Goal: Contribute content

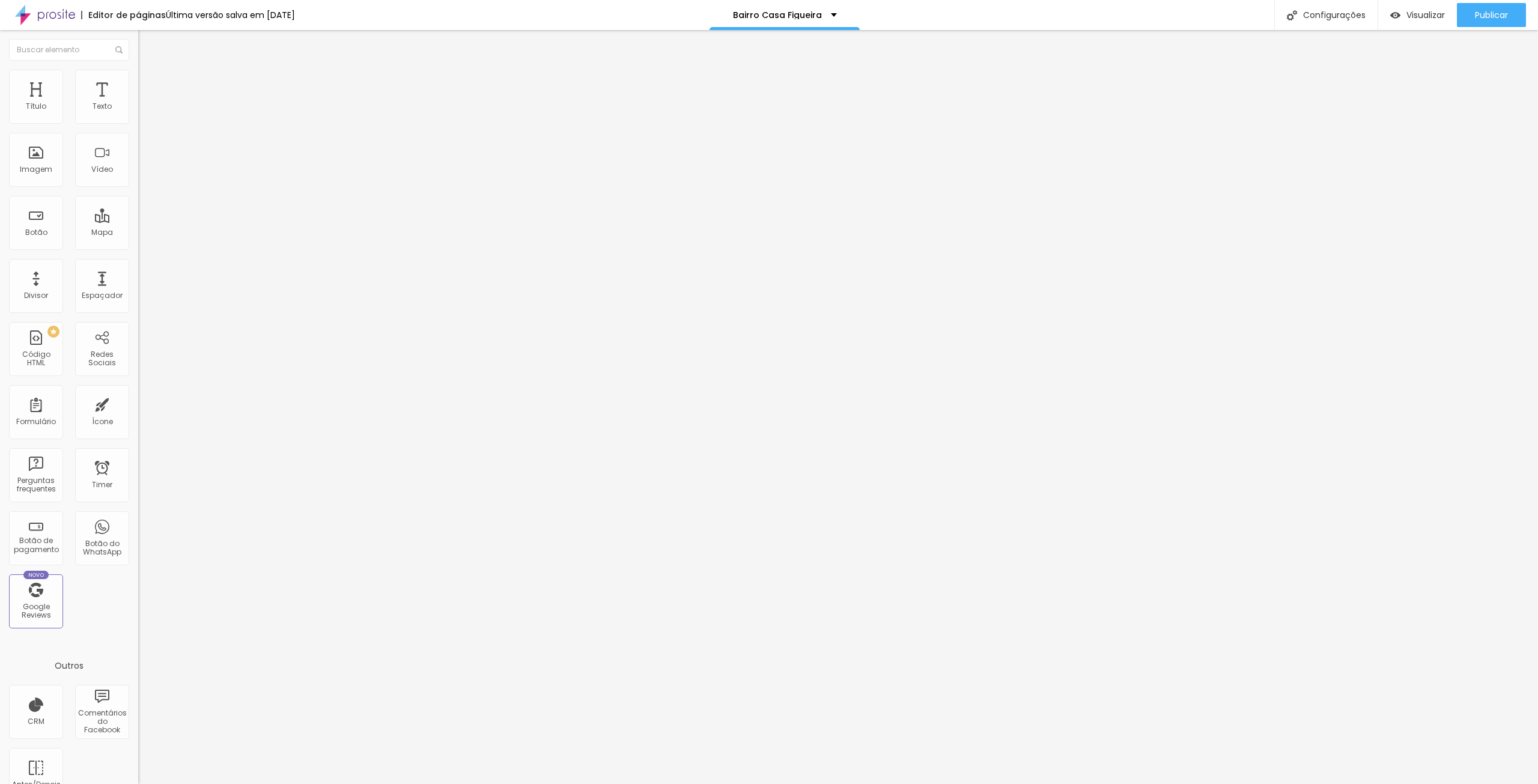
click at [138, 103] on span "Trocar imagem" at bounding box center [171, 99] width 65 height 11
drag, startPoint x: 52, startPoint y: 331, endPoint x: 0, endPoint y: 329, distance: 52.0
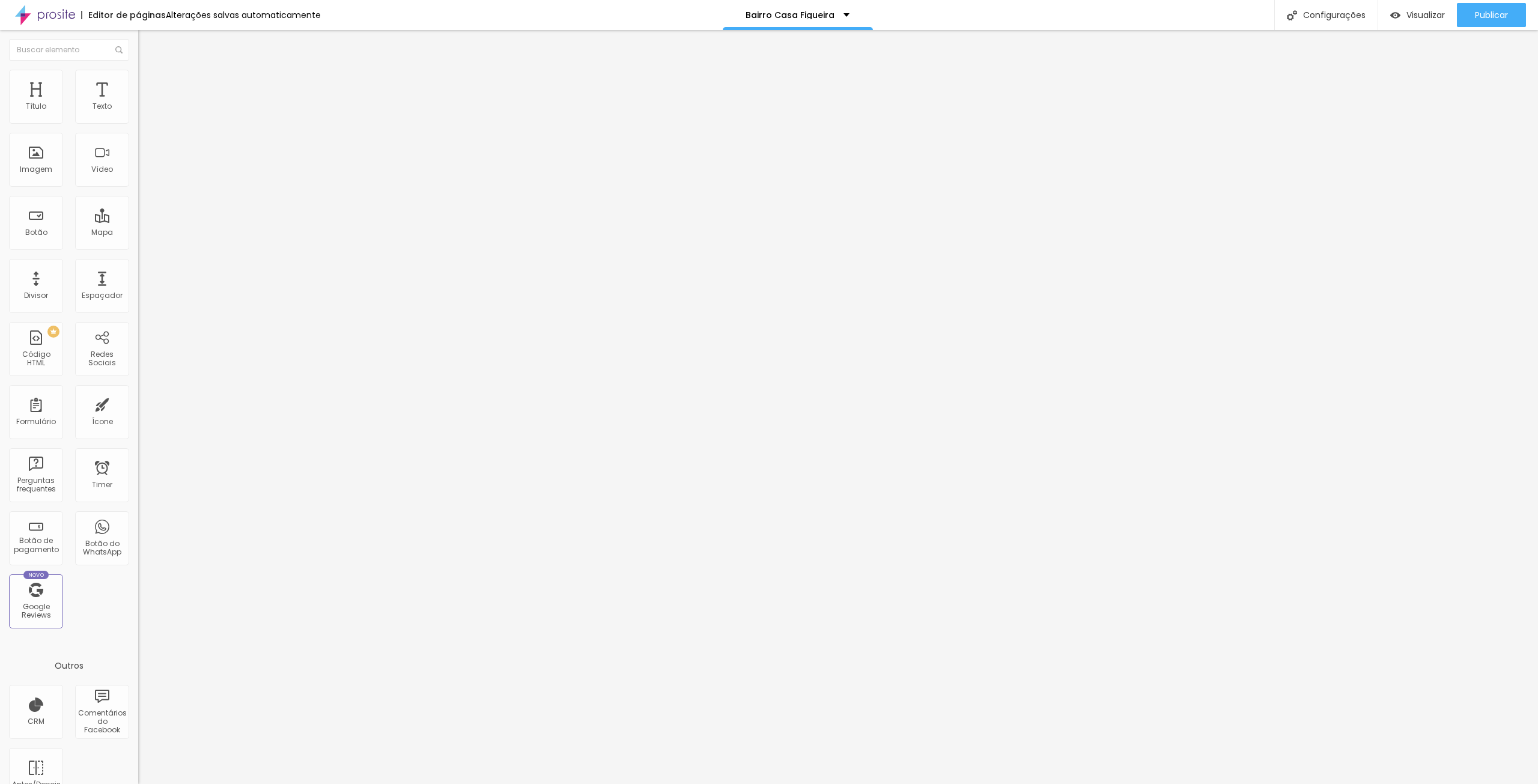
click at [138, 329] on div "Imagem Antes Trocar imagem Descrição Antes [DATE] Imagem Depois Trocar imagem D…" at bounding box center [207, 222] width 138 height 258
type input "[DATE]"
click at [138, 161] on span "Trocar imagem" at bounding box center [171, 155] width 65 height 11
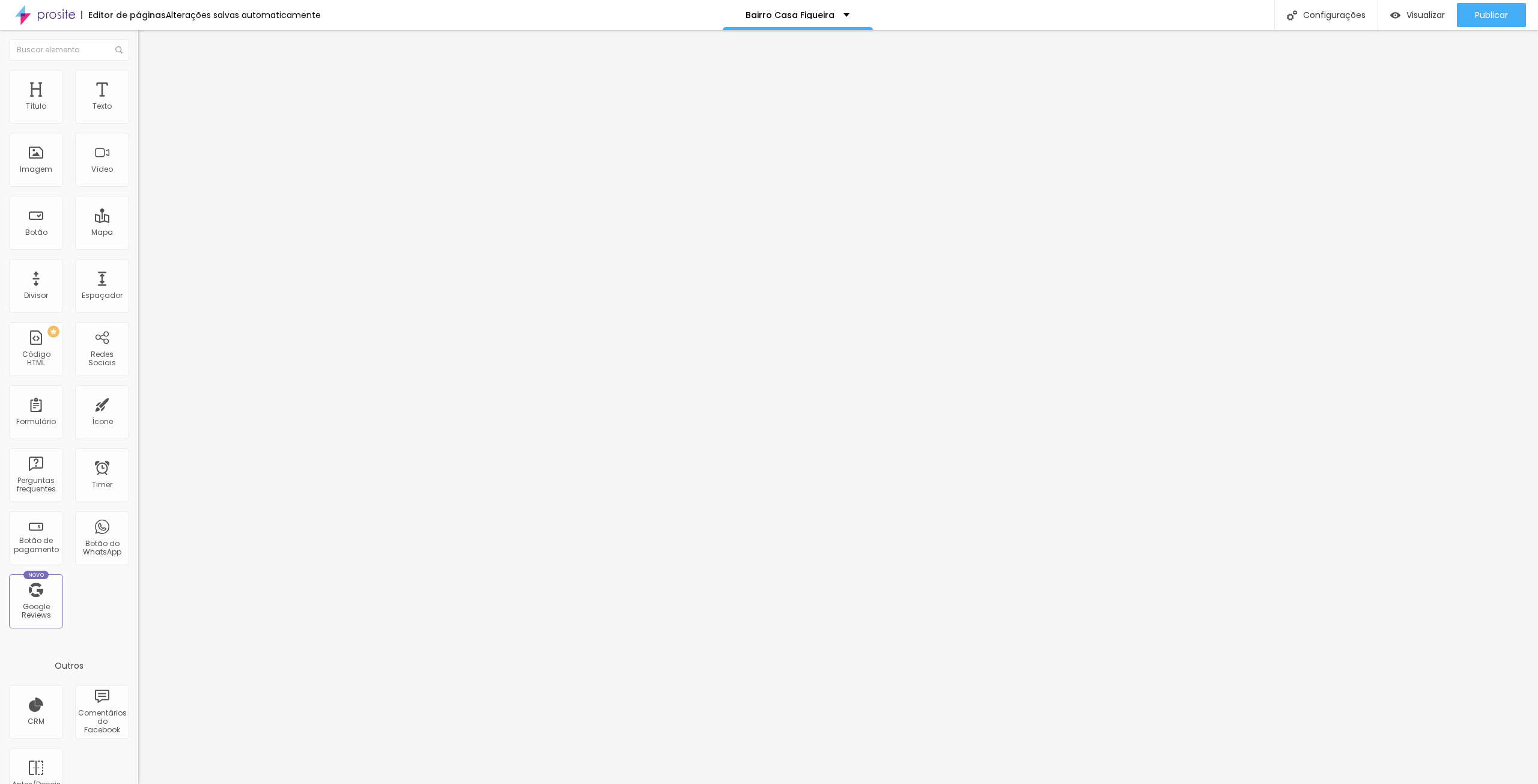
click at [1492, 11] on span "Publicar" at bounding box center [1490, 15] width 33 height 10
click at [1436, 14] on span "Visualizar" at bounding box center [1425, 15] width 39 height 10
